Goal: Task Accomplishment & Management: Manage account settings

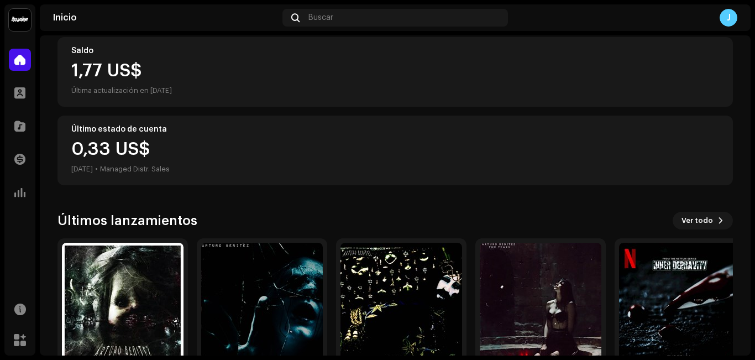
scroll to position [186, 0]
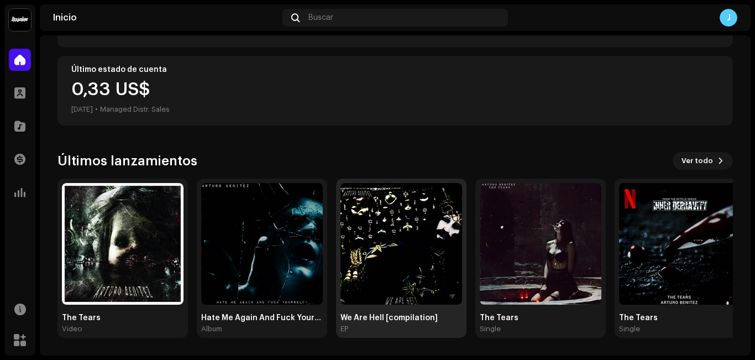
click at [452, 200] on img at bounding box center [401, 244] width 122 height 122
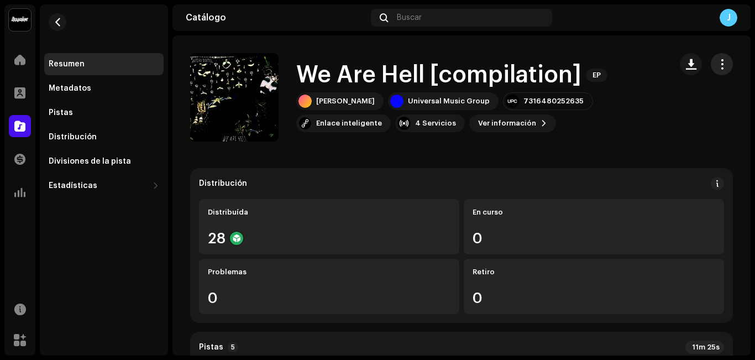
click at [710, 68] on button "button" at bounding box center [721, 64] width 22 height 22
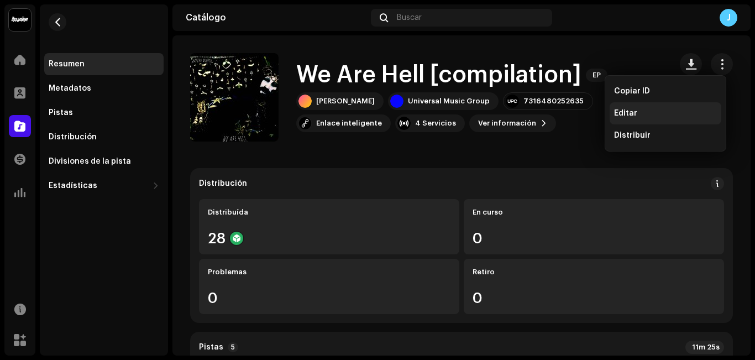
click at [635, 115] on span "Editar" at bounding box center [625, 113] width 23 height 9
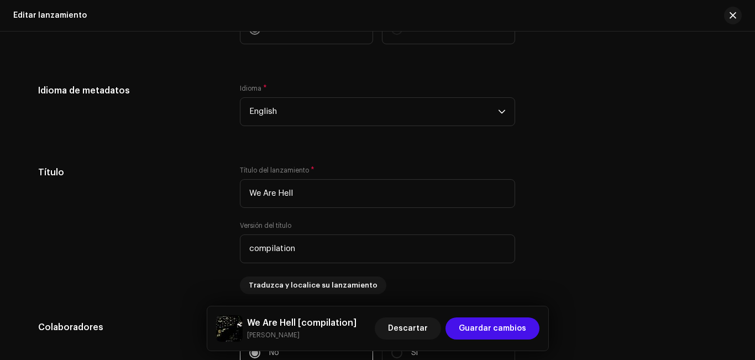
scroll to position [861, 0]
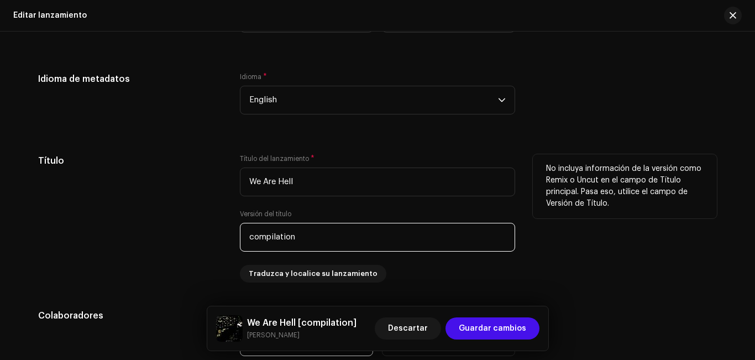
click at [364, 240] on input "compilation" at bounding box center [377, 237] width 275 height 29
type input "c"
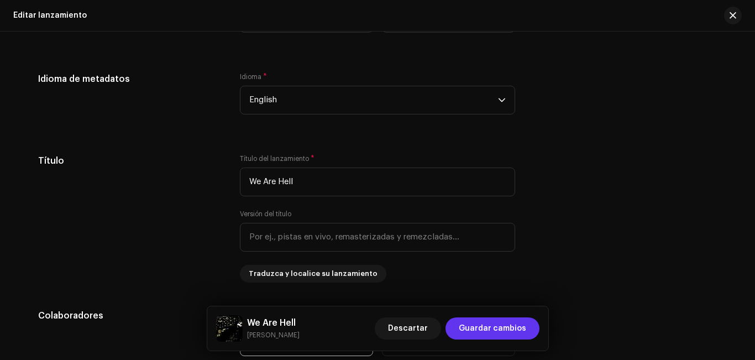
click at [479, 331] on span "Guardar cambios" at bounding box center [491, 328] width 67 height 22
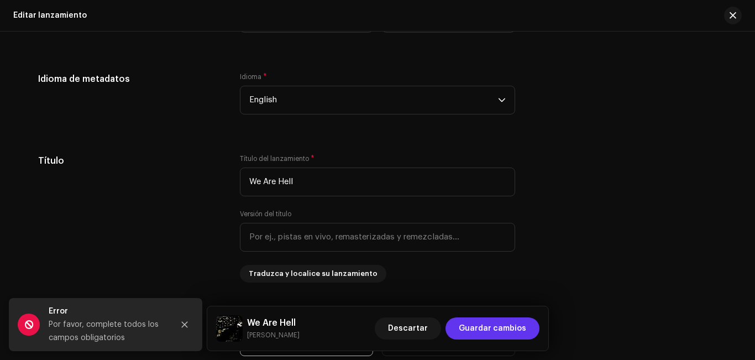
click at [479, 331] on span "Guardar cambios" at bounding box center [491, 328] width 67 height 22
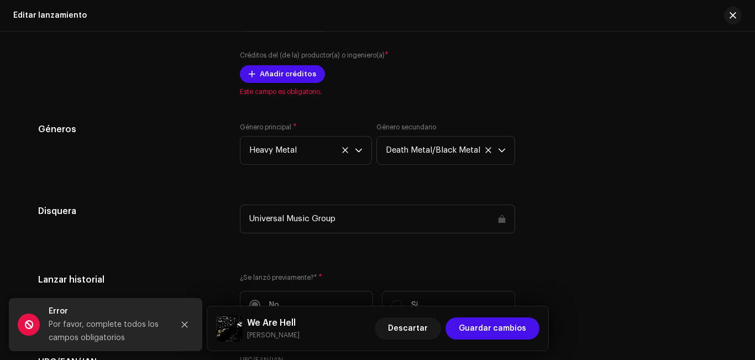
scroll to position [1283, 0]
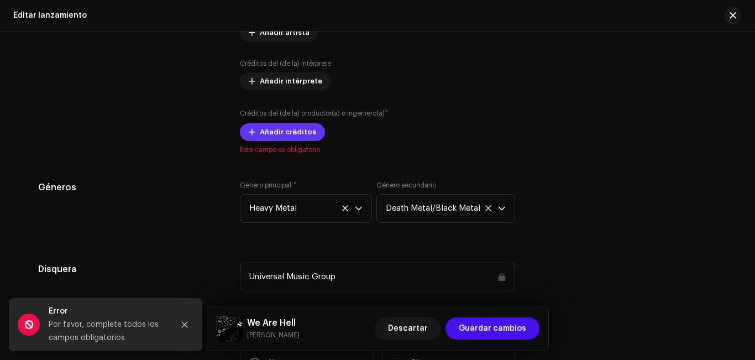
click at [293, 133] on span "Añadir créditos" at bounding box center [288, 132] width 56 height 22
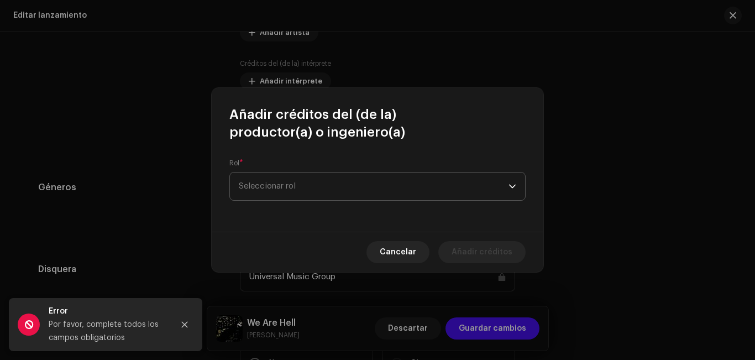
click at [318, 177] on span "Seleccionar rol" at bounding box center [374, 186] width 270 height 28
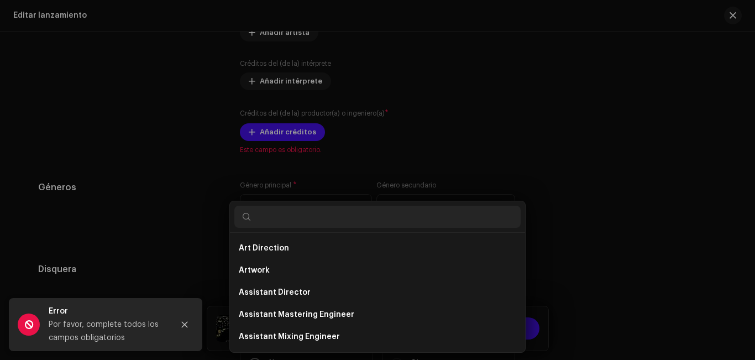
click at [535, 46] on div "Añadir créditos del (de la) productor(a) o ingeniero(a) Rol * Seleccionar rol C…" at bounding box center [377, 180] width 755 height 360
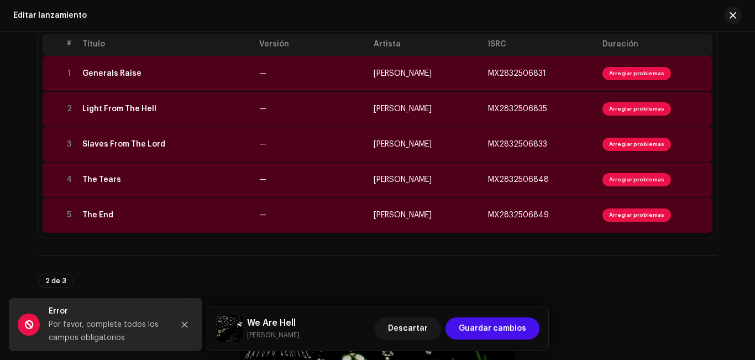
scroll to position [146, 0]
click at [615, 177] on span "Arreglar problemas" at bounding box center [636, 178] width 68 height 13
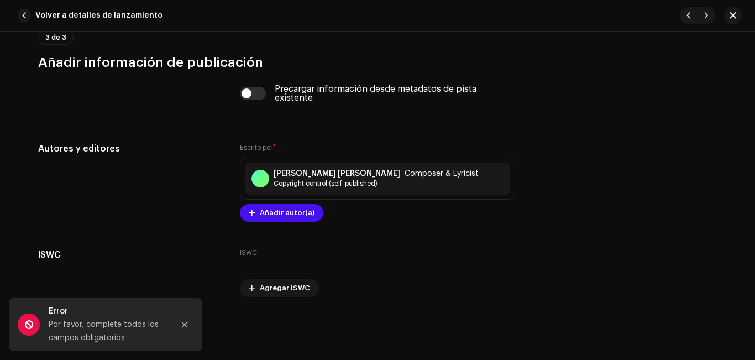
scroll to position [2204, 0]
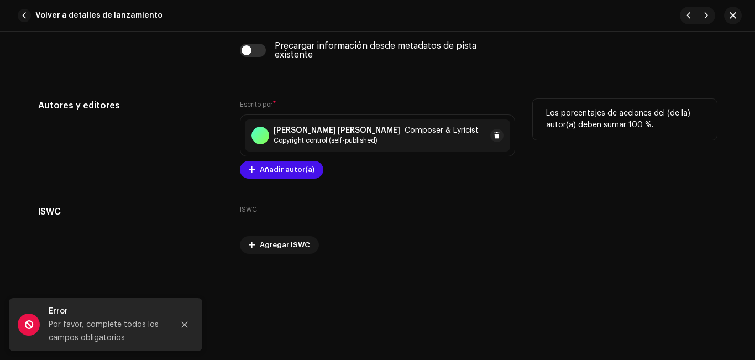
click at [418, 131] on span "Composer & Lyricist" at bounding box center [441, 130] width 74 height 9
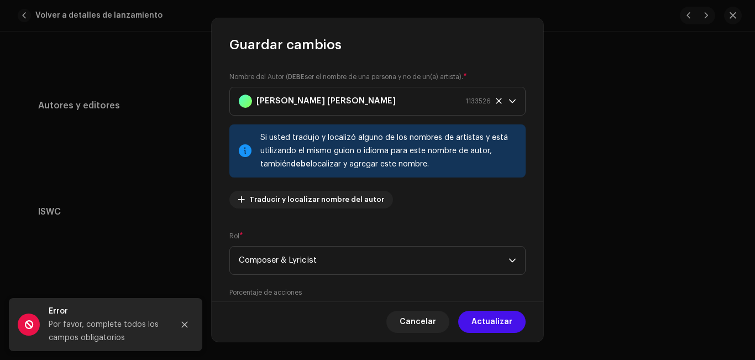
scroll to position [117, 0]
